Goal: Information Seeking & Learning: Learn about a topic

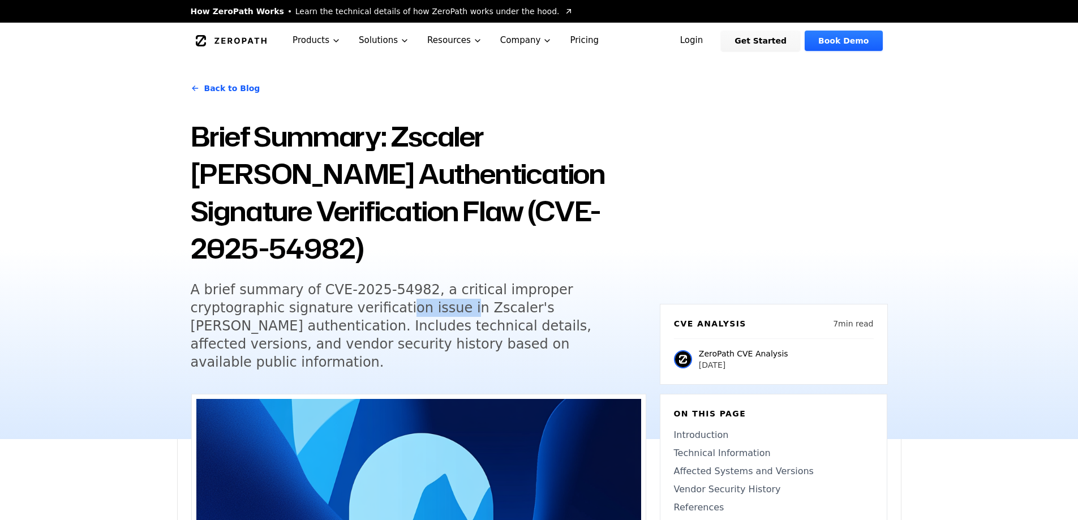
drag, startPoint x: 299, startPoint y: 268, endPoint x: 359, endPoint y: 272, distance: 60.1
click at [359, 281] on h5 "A brief summary of CVE-2025-54982, a critical improper cryptographic signature …" at bounding box center [408, 326] width 435 height 91
drag, startPoint x: 362, startPoint y: 272, endPoint x: 427, endPoint y: 268, distance: 65.2
click at [427, 281] on h5 "A brief summary of CVE-2025-54982, a critical improper cryptographic signature …" at bounding box center [408, 326] width 435 height 91
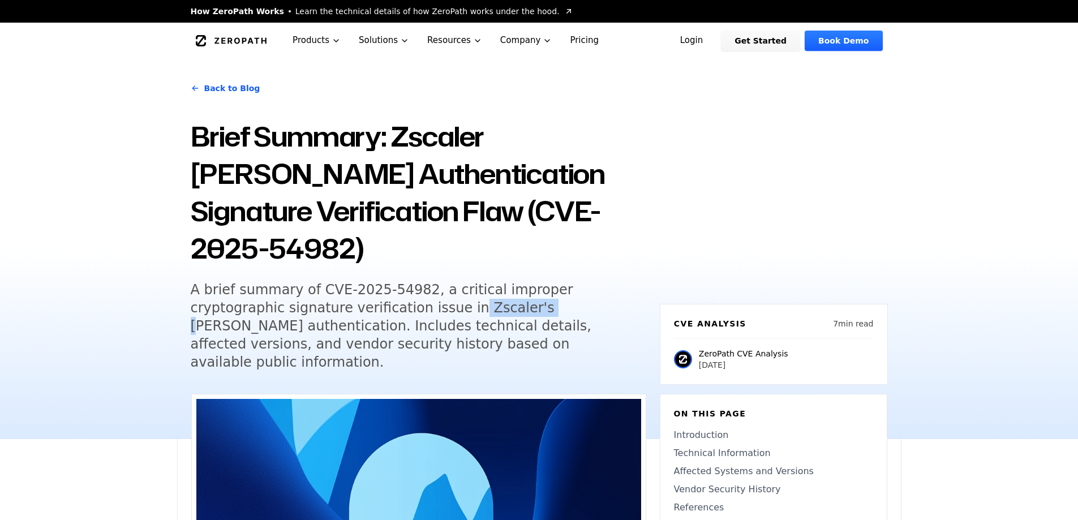
click at [427, 281] on h5 "A brief summary of CVE-2025-54982, a critical improper cryptographic signature …" at bounding box center [408, 326] width 435 height 91
drag, startPoint x: 457, startPoint y: 267, endPoint x: 534, endPoint y: 267, distance: 77.0
click at [534, 281] on h5 "A brief summary of CVE-2025-54982, a critical improper cryptographic signature …" at bounding box center [408, 326] width 435 height 91
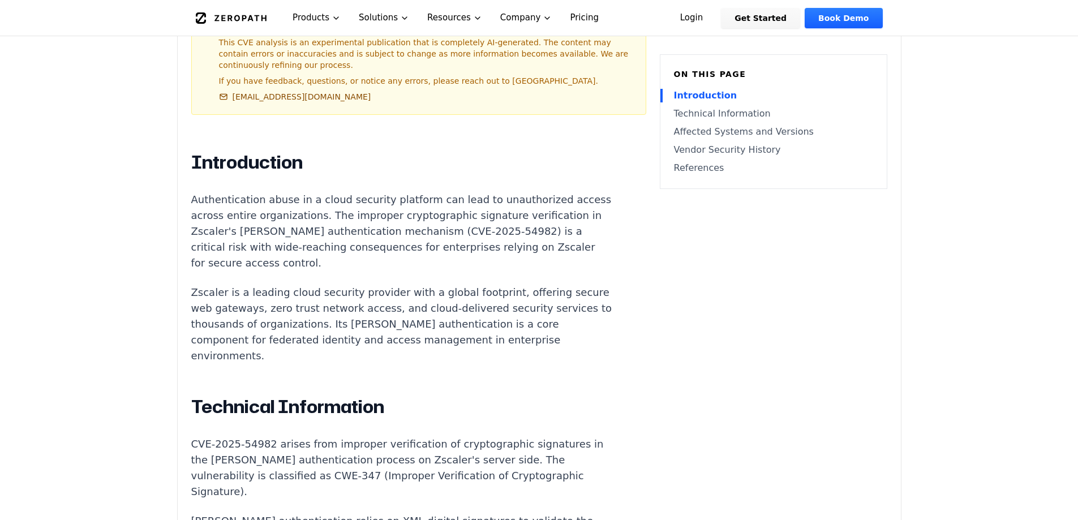
scroll to position [566, 0]
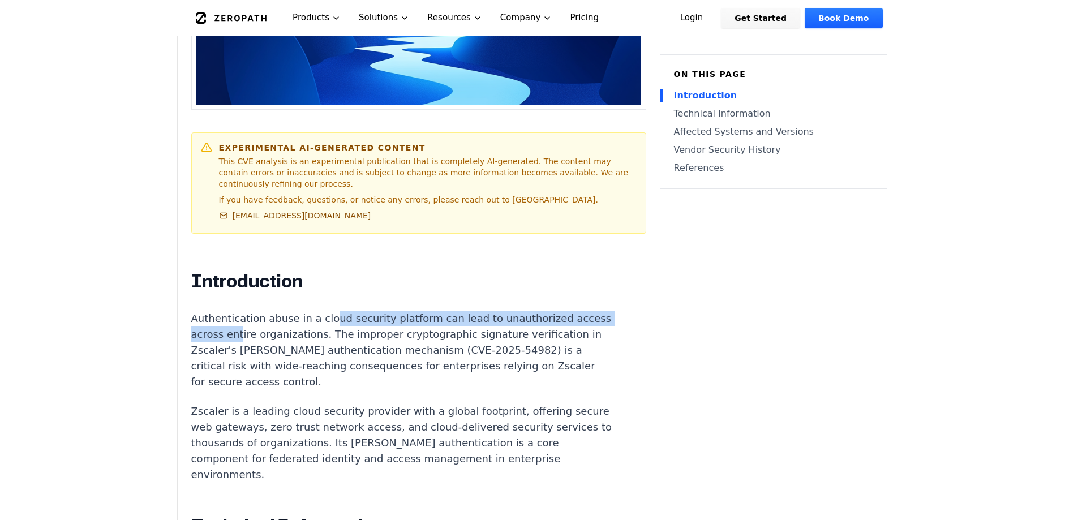
drag, startPoint x: 267, startPoint y: 269, endPoint x: 324, endPoint y: 256, distance: 59.0
click at [324, 311] on p "Authentication abuse in a cloud security platform can lead to unauthorized acce…" at bounding box center [401, 350] width 421 height 79
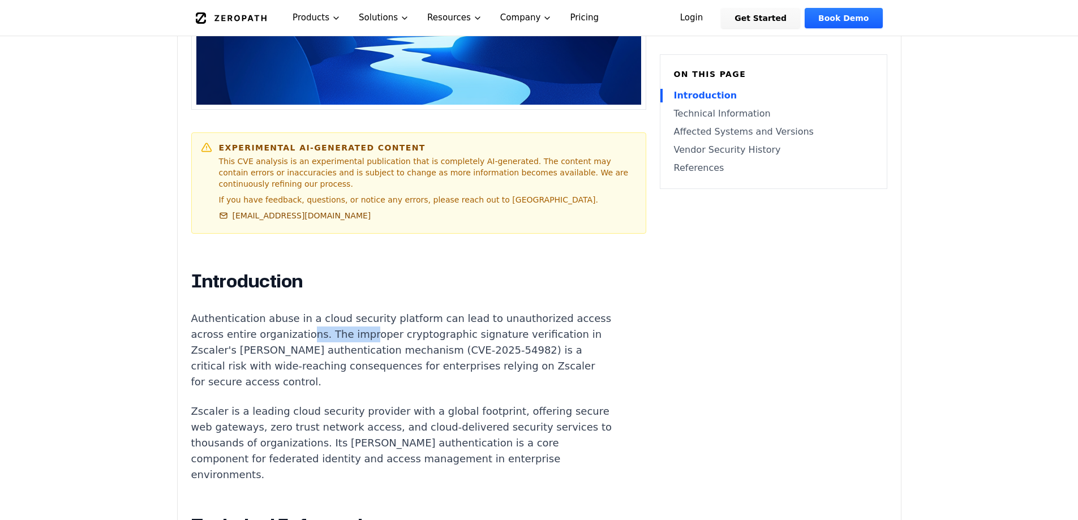
drag, startPoint x: 331, startPoint y: 262, endPoint x: 388, endPoint y: 264, distance: 57.2
click at [388, 311] on p "Authentication abuse in a cloud security platform can lead to unauthorized acce…" at bounding box center [401, 350] width 421 height 79
drag, startPoint x: 352, startPoint y: 282, endPoint x: 410, endPoint y: 276, distance: 58.0
click at [410, 311] on p "Authentication abuse in a cloud security platform can lead to unauthorized acce…" at bounding box center [401, 350] width 421 height 79
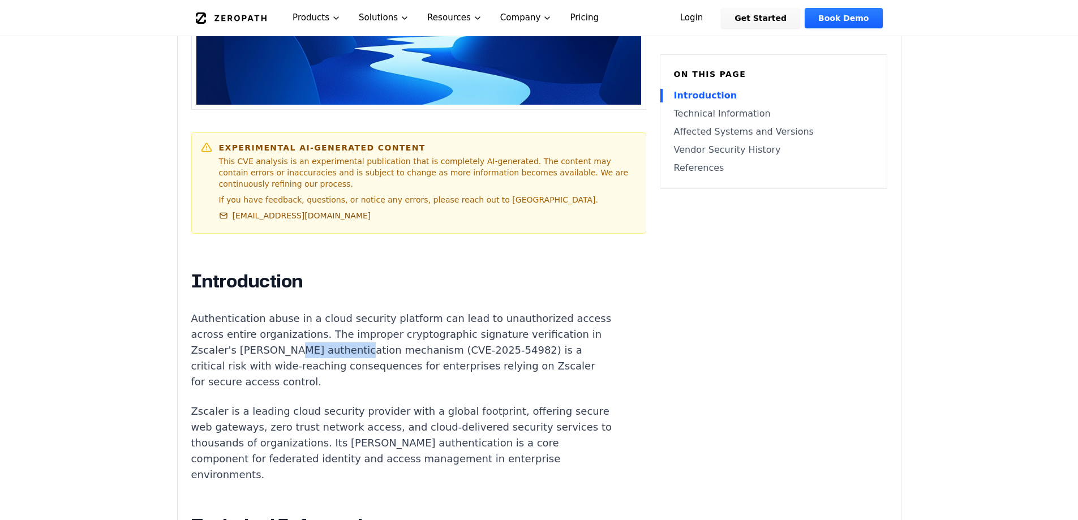
click at [410, 311] on p "Authentication abuse in a cloud security platform can lead to unauthorized acce…" at bounding box center [401, 350] width 421 height 79
drag, startPoint x: 222, startPoint y: 302, endPoint x: 247, endPoint y: 294, distance: 26.1
click at [246, 311] on p "Authentication abuse in a cloud security platform can lead to unauthorized acce…" at bounding box center [401, 350] width 421 height 79
click at [247, 311] on p "Authentication abuse in a cloud security platform can lead to unauthorized acce…" at bounding box center [401, 350] width 421 height 79
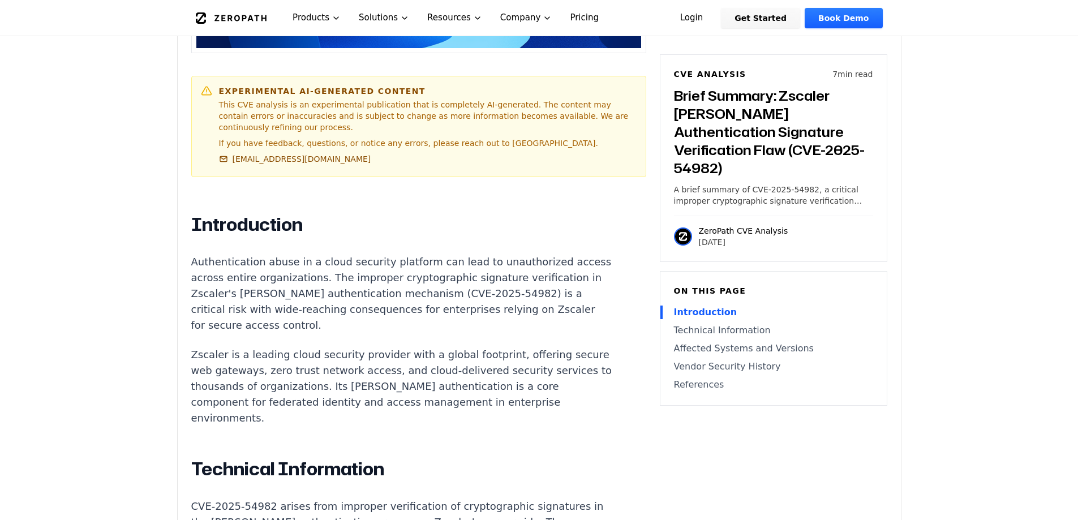
scroll to position [736, 0]
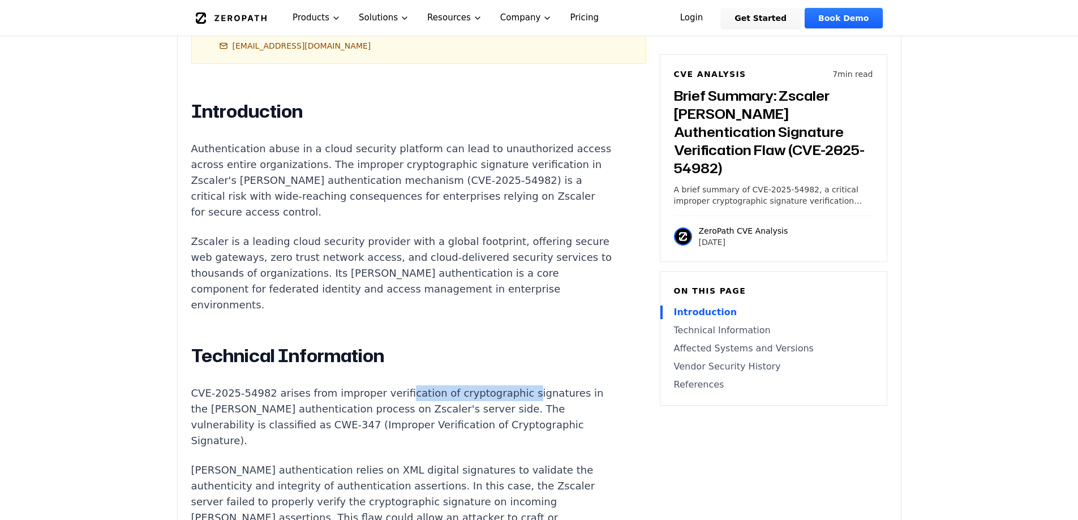
drag, startPoint x: 388, startPoint y: 328, endPoint x: 500, endPoint y: 322, distance: 111.6
click at [500, 385] on p "CVE-2025-54982 arises from improper verification of cryptographic signatures in…" at bounding box center [401, 416] width 421 height 63
drag, startPoint x: 507, startPoint y: 319, endPoint x: 531, endPoint y: 319, distance: 24.3
click at [531, 385] on p "CVE-2025-54982 arises from improper verification of cryptographic signatures in…" at bounding box center [401, 416] width 421 height 63
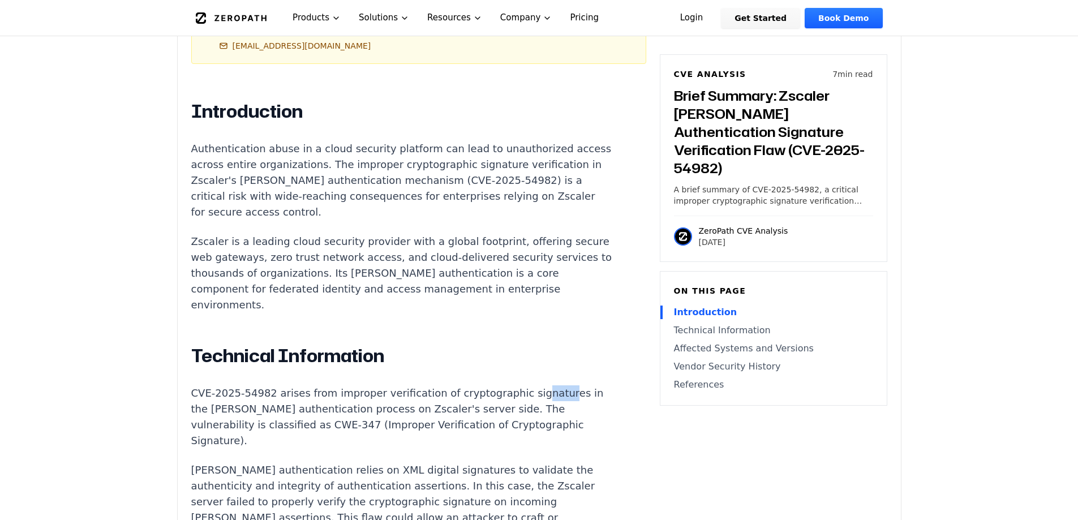
click at [531, 385] on p "CVE-2025-54982 arises from improper verification of cryptographic signatures in…" at bounding box center [401, 416] width 421 height 63
drag, startPoint x: 182, startPoint y: 343, endPoint x: 259, endPoint y: 345, distance: 76.4
click at [259, 345] on div "Experimental AI-Generated Content This CVE analysis is an experimental publicat…" at bounding box center [539, 421] width 723 height 1526
click at [259, 385] on p "CVE-2025-54982 arises from improper verification of cryptographic signatures in…" at bounding box center [401, 416] width 421 height 63
drag, startPoint x: 261, startPoint y: 345, endPoint x: 341, endPoint y: 345, distance: 79.2
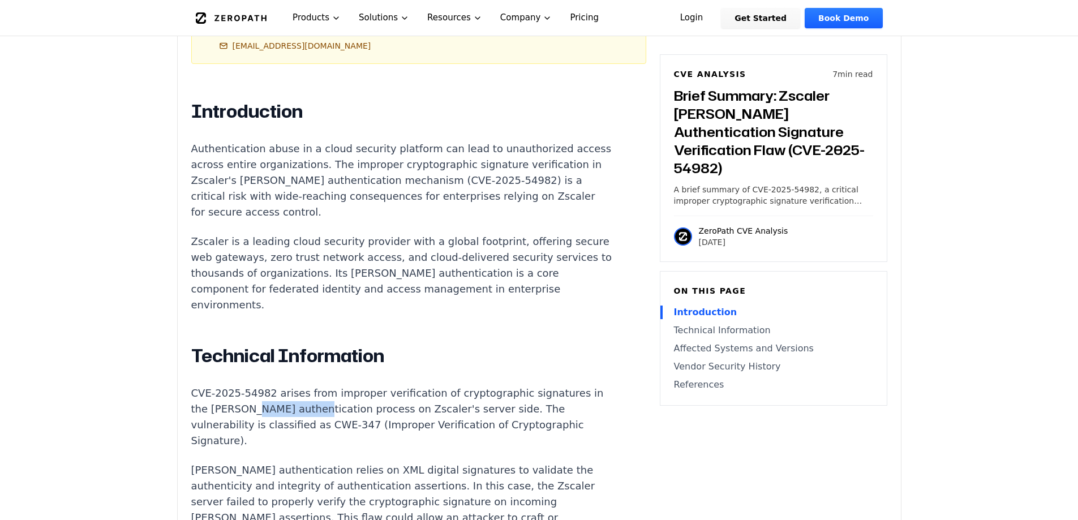
click at [341, 385] on p "CVE-2025-54982 arises from improper verification of cryptographic signatures in…" at bounding box center [401, 416] width 421 height 63
drag, startPoint x: 355, startPoint y: 341, endPoint x: 372, endPoint y: 338, distance: 17.1
click at [372, 385] on p "CVE-2025-54982 arises from improper verification of cryptographic signatures in…" at bounding box center [401, 416] width 421 height 63
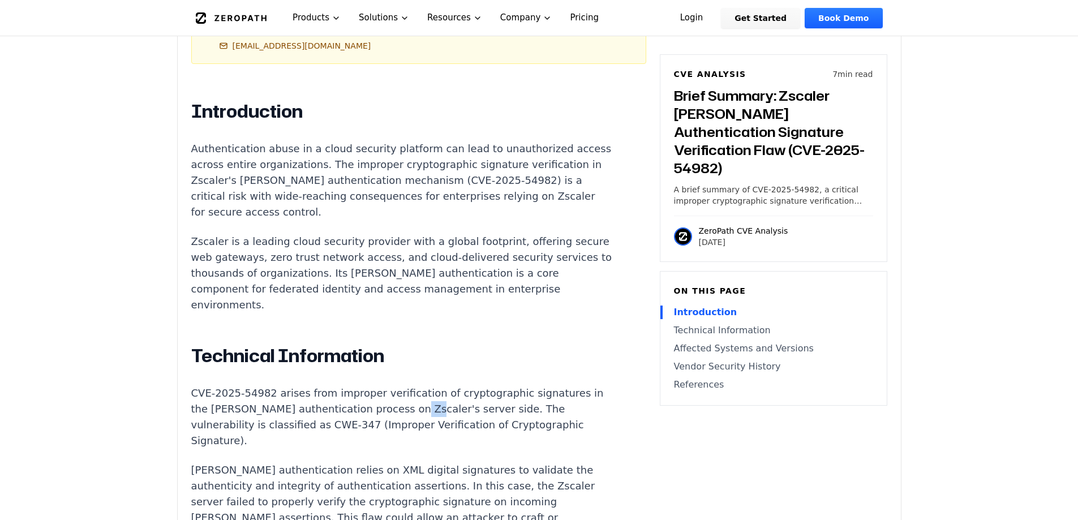
drag, startPoint x: 401, startPoint y: 338, endPoint x: 413, endPoint y: 337, distance: 11.9
click at [413, 385] on p "CVE-2025-54982 arises from improper verification of cryptographic signatures in…" at bounding box center [401, 416] width 421 height 63
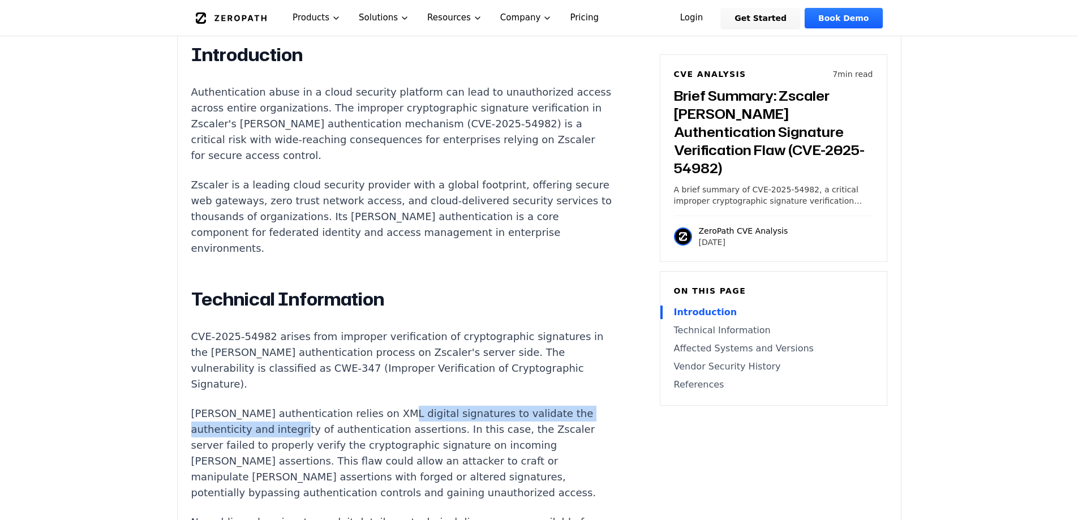
drag, startPoint x: 335, startPoint y: 347, endPoint x: 379, endPoint y: 337, distance: 45.3
click at [379, 406] on p "[PERSON_NAME] authentication relies on XML digital signatures to validate the a…" at bounding box center [401, 453] width 421 height 95
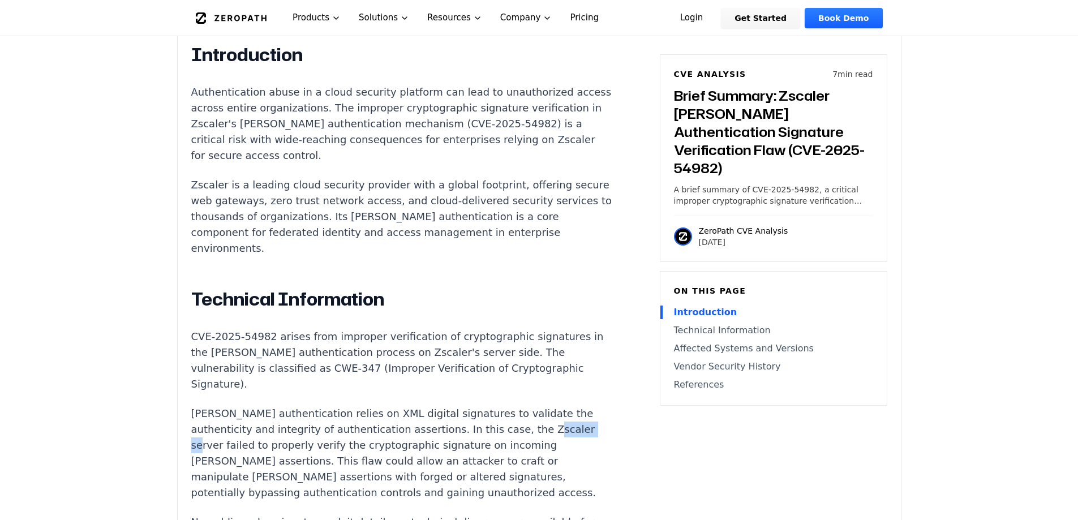
drag, startPoint x: 202, startPoint y: 365, endPoint x: 235, endPoint y: 369, distance: 33.6
click at [235, 406] on p "[PERSON_NAME] authentication relies on XML digital signatures to validate the a…" at bounding box center [401, 453] width 421 height 95
drag, startPoint x: 240, startPoint y: 365, endPoint x: 300, endPoint y: 365, distance: 60.5
click at [300, 406] on p "[PERSON_NAME] authentication relies on XML digital signatures to validate the a…" at bounding box center [401, 453] width 421 height 95
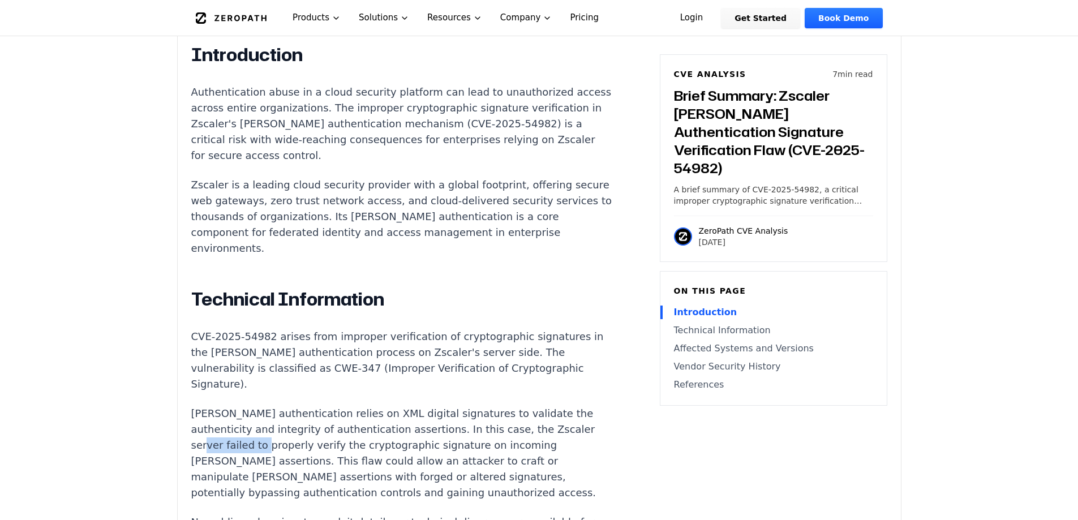
click at [300, 406] on p "[PERSON_NAME] authentication relies on XML digital signatures to validate the a…" at bounding box center [401, 453] width 421 height 95
drag, startPoint x: 320, startPoint y: 365, endPoint x: 480, endPoint y: 363, distance: 160.7
click at [480, 406] on p "[PERSON_NAME] authentication relies on XML digital signatures to validate the a…" at bounding box center [401, 453] width 421 height 95
drag, startPoint x: 488, startPoint y: 359, endPoint x: 523, endPoint y: 359, distance: 35.7
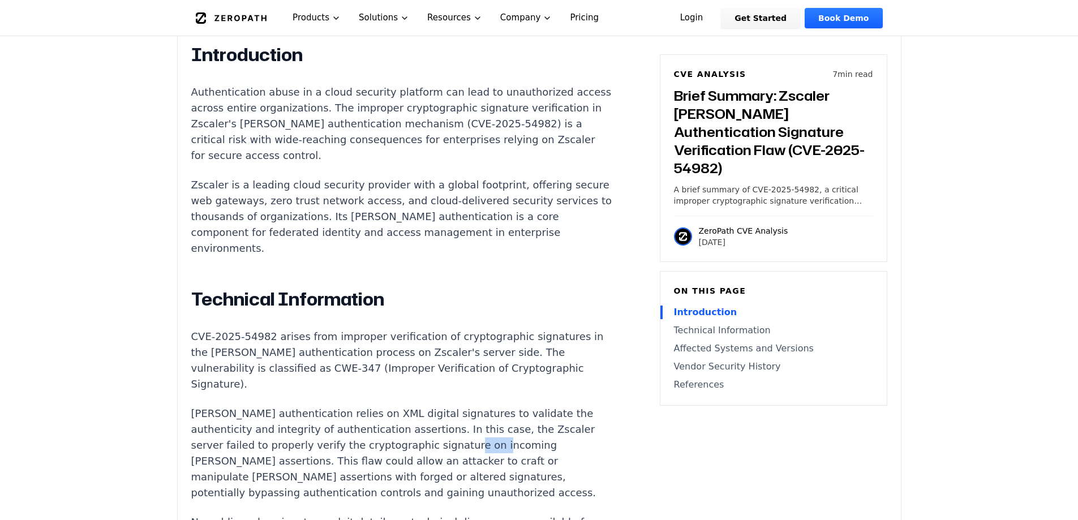
click at [523, 406] on p "[PERSON_NAME] authentication relies on XML digital signatures to validate the a…" at bounding box center [401, 453] width 421 height 95
drag, startPoint x: 190, startPoint y: 379, endPoint x: 255, endPoint y: 374, distance: 65.3
click at [255, 374] on div "Experimental AI-Generated Content This CVE analysis is an experimental publicat…" at bounding box center [539, 365] width 723 height 1526
click at [256, 406] on p "[PERSON_NAME] authentication relies on XML digital signatures to validate the a…" at bounding box center [401, 453] width 421 height 95
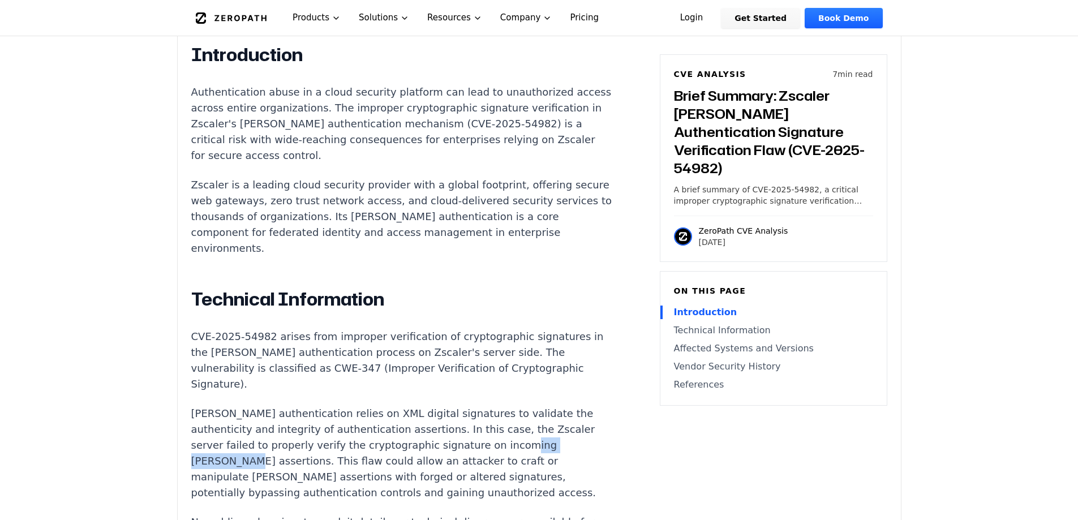
click at [256, 406] on p "[PERSON_NAME] authentication relies on XML digital signatures to validate the a…" at bounding box center [401, 453] width 421 height 95
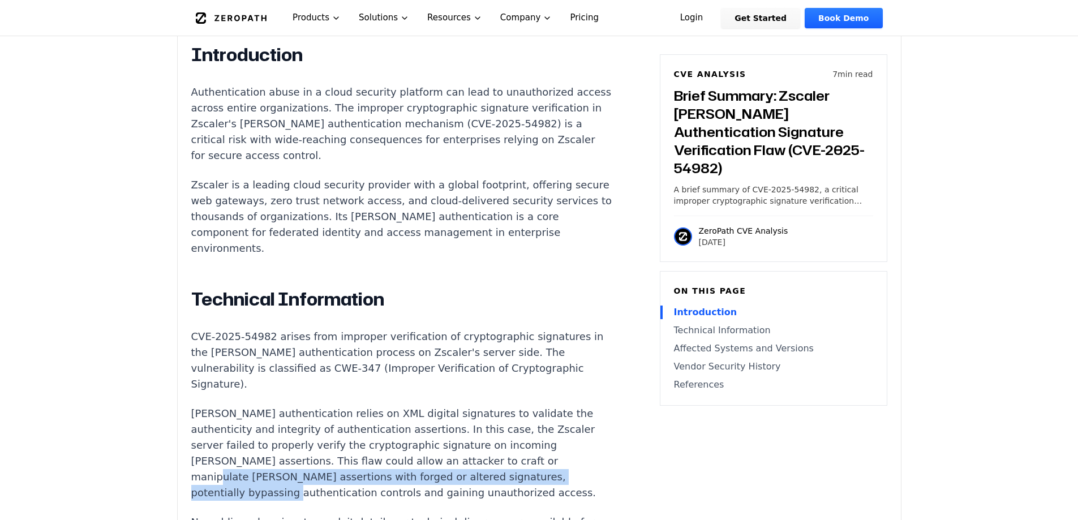
drag, startPoint x: 222, startPoint y: 393, endPoint x: 331, endPoint y: 409, distance: 110.4
click at [331, 409] on p "[PERSON_NAME] authentication relies on XML digital signatures to validate the a…" at bounding box center [401, 453] width 421 height 95
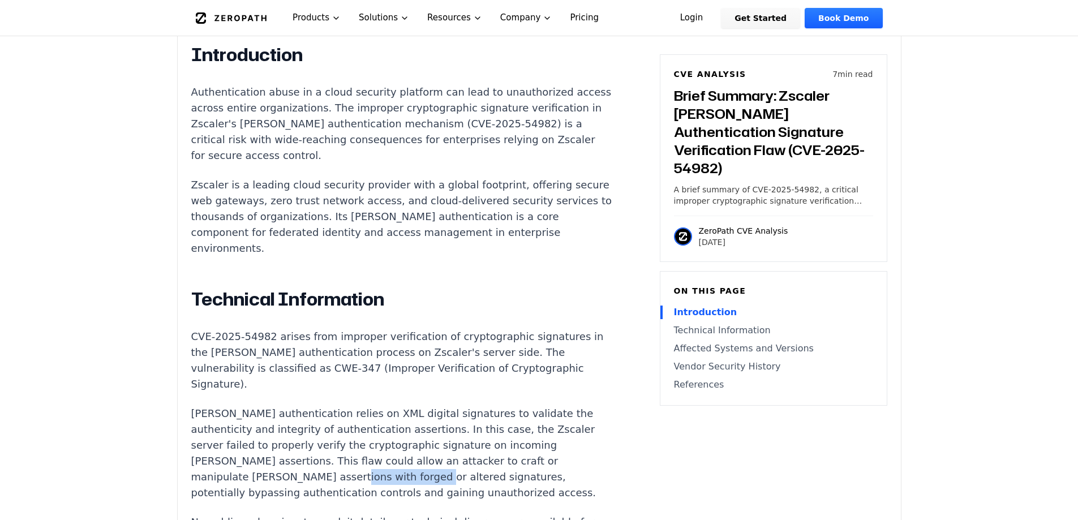
drag, startPoint x: 334, startPoint y: 394, endPoint x: 414, endPoint y: 390, distance: 79.9
click at [414, 406] on p "[PERSON_NAME] authentication relies on XML digital signatures to validate the a…" at bounding box center [401, 453] width 421 height 95
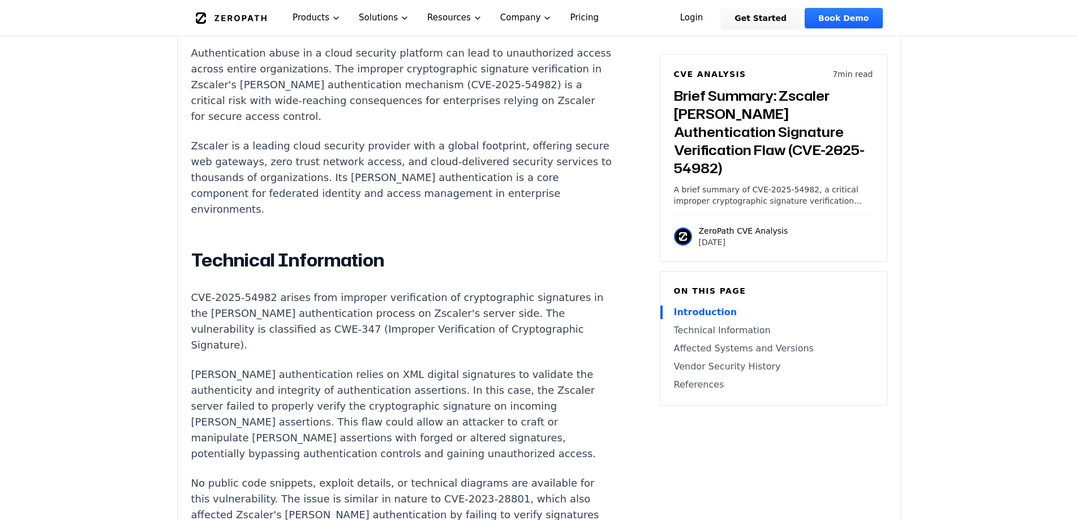
scroll to position [849, 0]
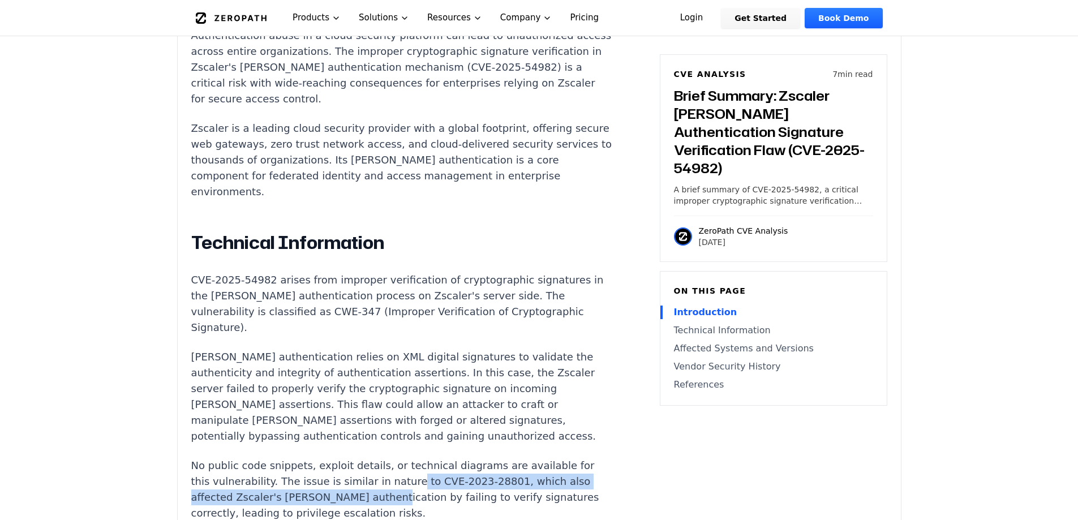
drag, startPoint x: 373, startPoint y: 406, endPoint x: 421, endPoint y: 398, distance: 48.7
click at [420, 458] on p "No public code snippets, exploit details, or technical diagrams are available f…" at bounding box center [401, 489] width 421 height 63
click at [421, 458] on p "No public code snippets, exploit details, or technical diagrams are available f…" at bounding box center [401, 489] width 421 height 63
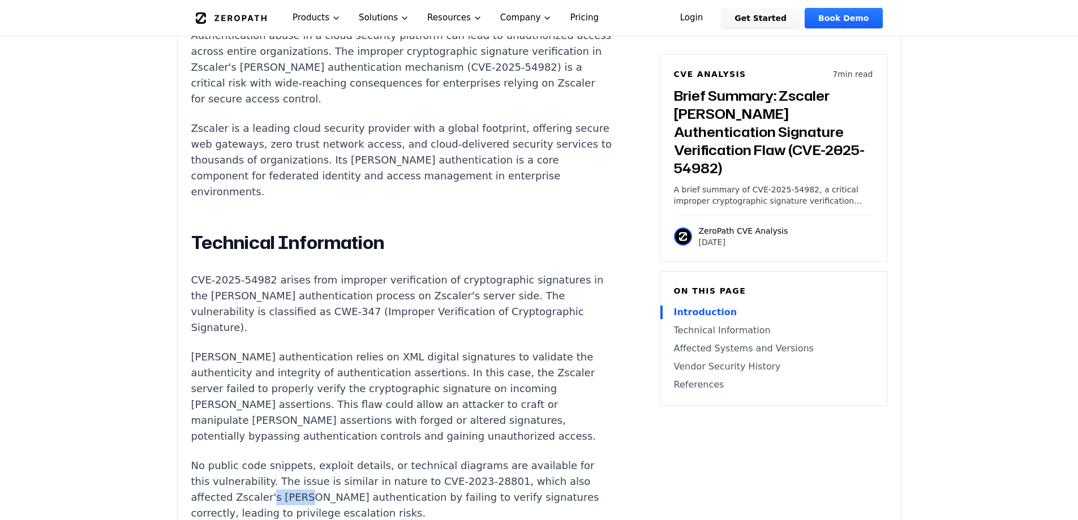
drag, startPoint x: 263, startPoint y: 414, endPoint x: 300, endPoint y: 414, distance: 36.8
click at [300, 458] on p "No public code snippets, exploit details, or technical diagrams are available f…" at bounding box center [401, 489] width 421 height 63
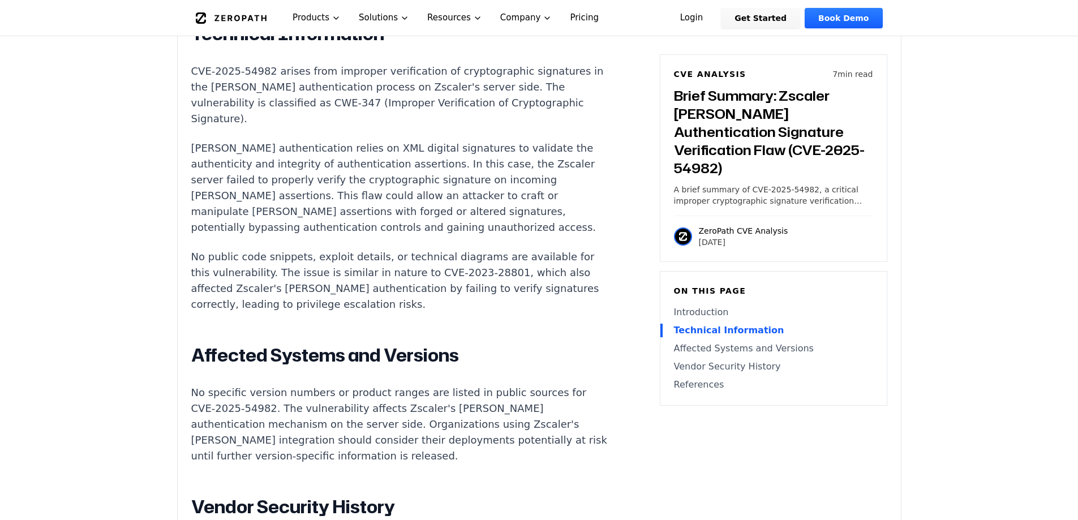
scroll to position [1075, 0]
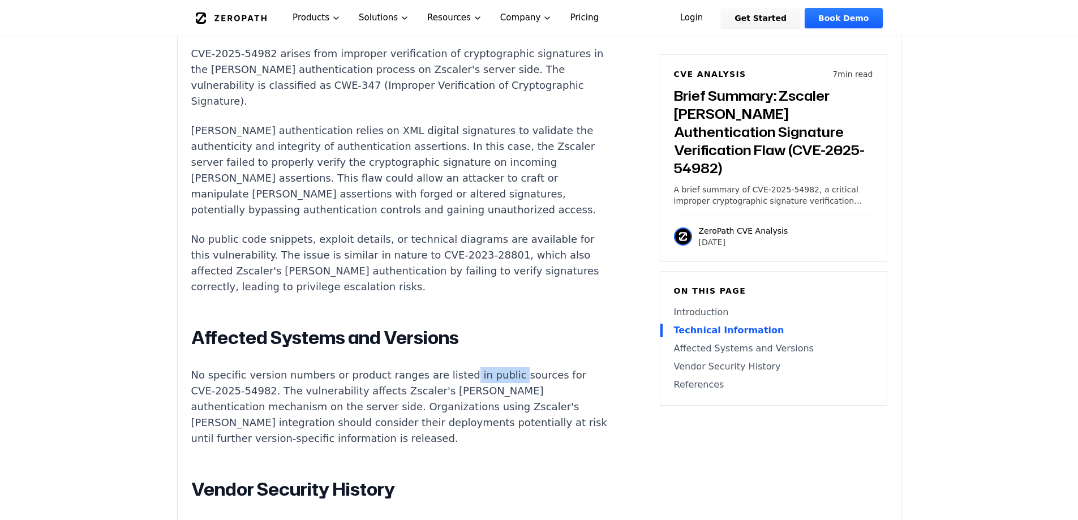
drag, startPoint x: 444, startPoint y: 288, endPoint x: 490, endPoint y: 283, distance: 46.7
click at [490, 283] on div "Introduction Authentication abuse in a cloud security platform can lead to unau…" at bounding box center [401, 277] width 421 height 1032
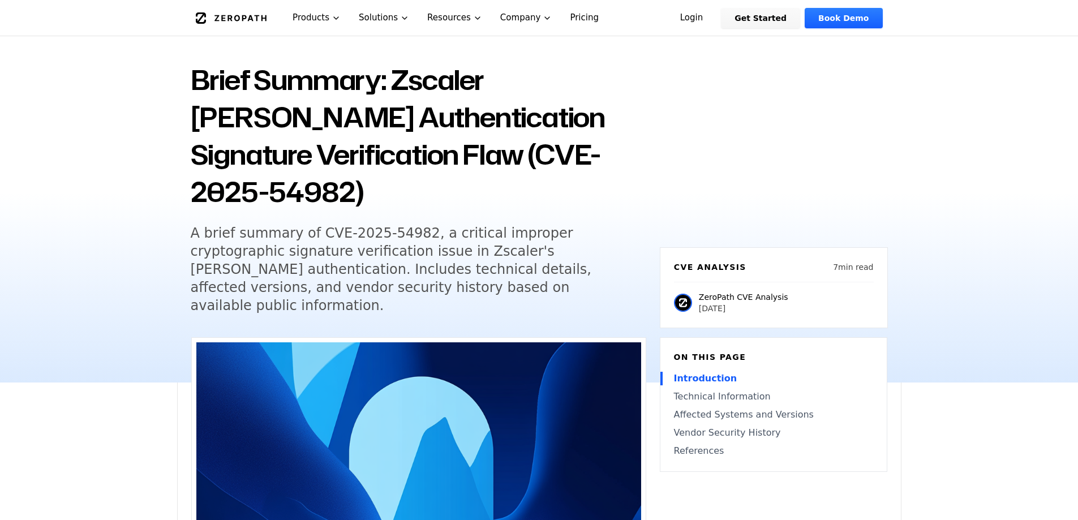
scroll to position [0, 0]
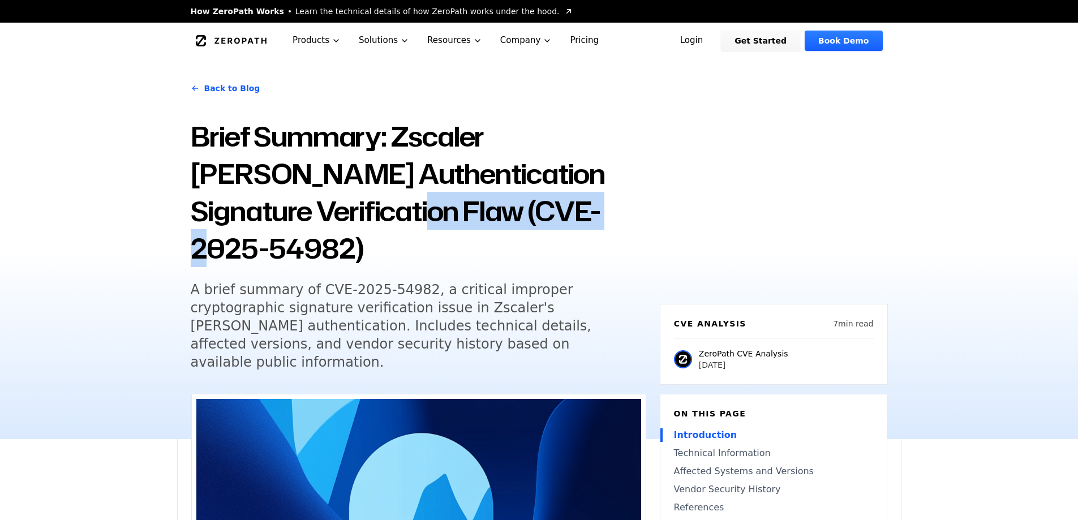
drag, startPoint x: 416, startPoint y: 210, endPoint x: 642, endPoint y: 226, distance: 226.4
click at [642, 226] on h1 "Brief Summary: Zscaler [PERSON_NAME] Authentication Signature Verification Flaw…" at bounding box center [419, 192] width 456 height 149
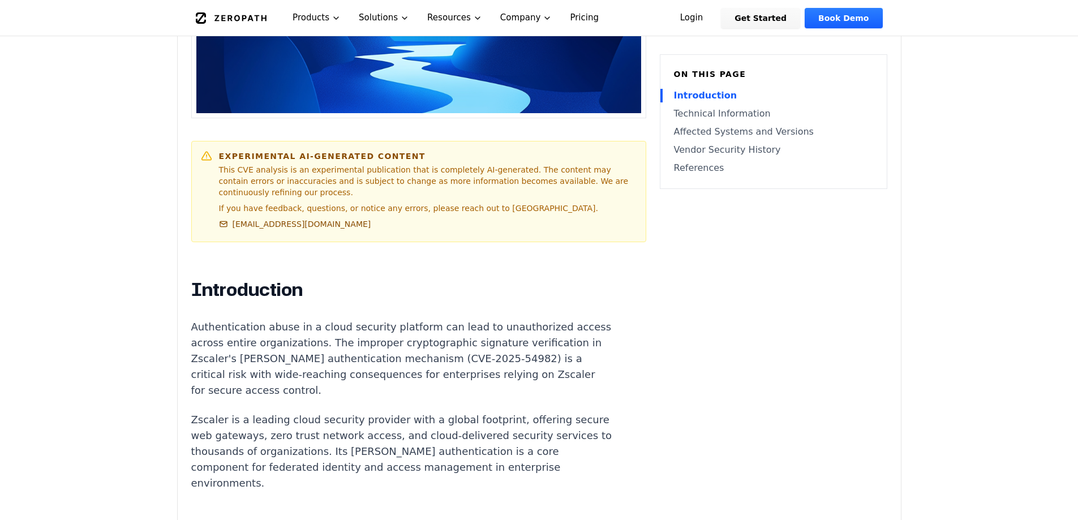
scroll to position [622, 0]
